Goal: Find specific page/section: Find specific page/section

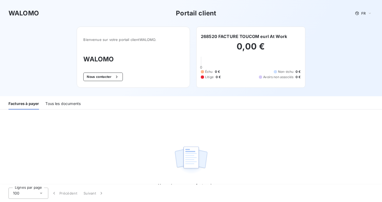
click at [66, 102] on div "Tous les documents" at bounding box center [62, 103] width 35 height 11
click at [62, 103] on div "Tous les documents" at bounding box center [62, 103] width 35 height 11
